Goal: Use online tool/utility: Utilize a website feature to perform a specific function

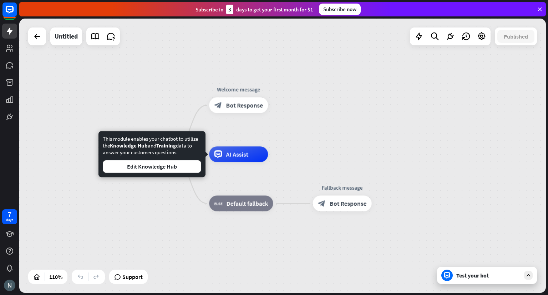
click at [478, 280] on div "Test your bot" at bounding box center [487, 275] width 100 height 17
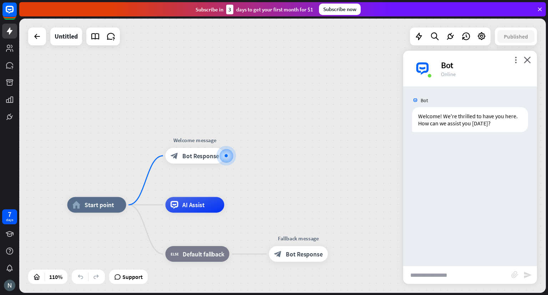
click at [453, 278] on input "text" at bounding box center [457, 275] width 108 height 18
click at [516, 273] on icon "block_attachment" at bounding box center [515, 274] width 7 height 7
click at [469, 275] on div "Document" at bounding box center [475, 273] width 61 height 12
click at [517, 273] on icon "block_attachment" at bounding box center [515, 274] width 7 height 7
click at [480, 275] on div "Document" at bounding box center [475, 273] width 61 height 12
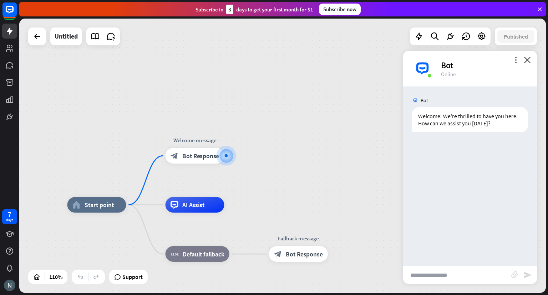
click at [469, 273] on input "text" at bounding box center [457, 275] width 108 height 18
click at [498, 273] on input "text" at bounding box center [457, 275] width 108 height 18
click at [529, 64] on div "more_vert close Bot Online" at bounding box center [470, 69] width 134 height 36
click at [530, 65] on div "more_vert close Bot Online" at bounding box center [470, 69] width 134 height 36
click at [528, 63] on div "Bot" at bounding box center [484, 65] width 87 height 11
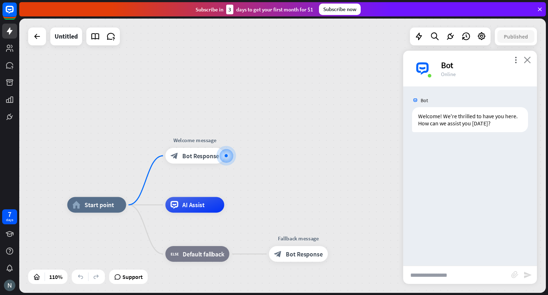
click at [530, 57] on icon "close" at bounding box center [527, 59] width 7 height 7
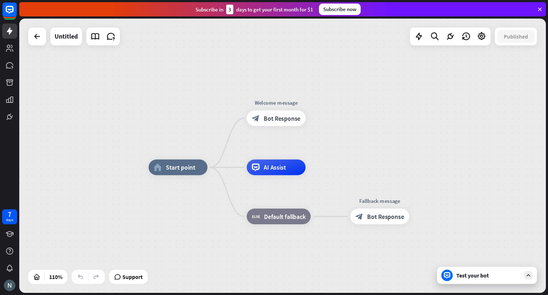
drag, startPoint x: 284, startPoint y: 220, endPoint x: 365, endPoint y: 182, distance: 89.6
click at [192, 169] on span "Start point" at bounding box center [181, 168] width 30 height 8
